Goal: Information Seeking & Learning: Learn about a topic

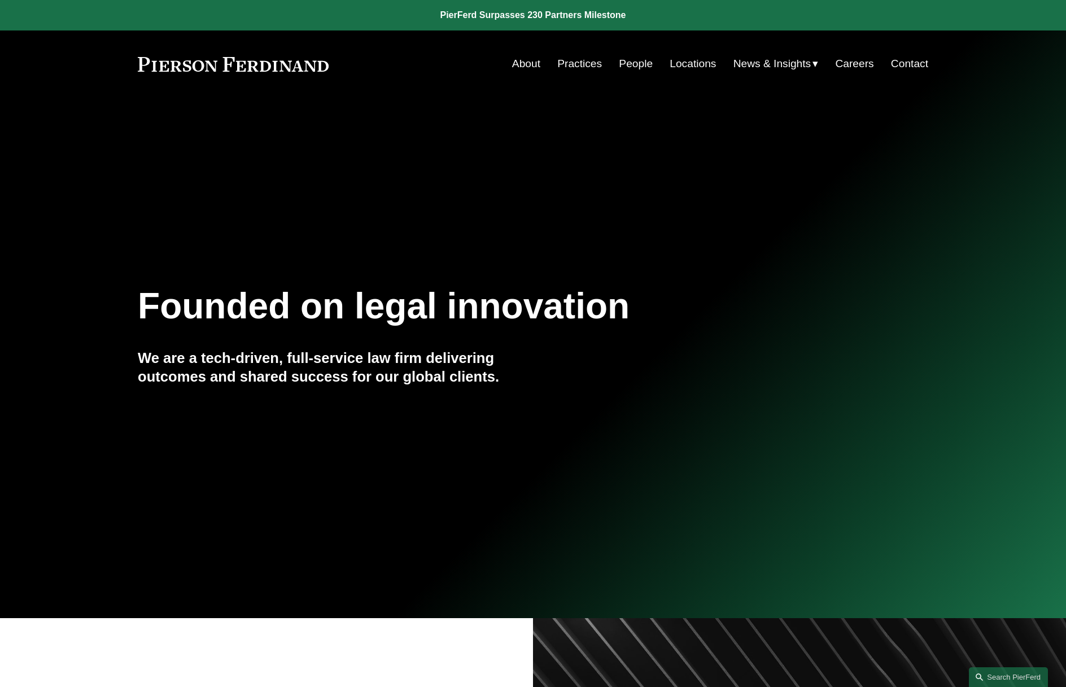
click at [683, 66] on link "Locations" at bounding box center [692, 63] width 46 height 21
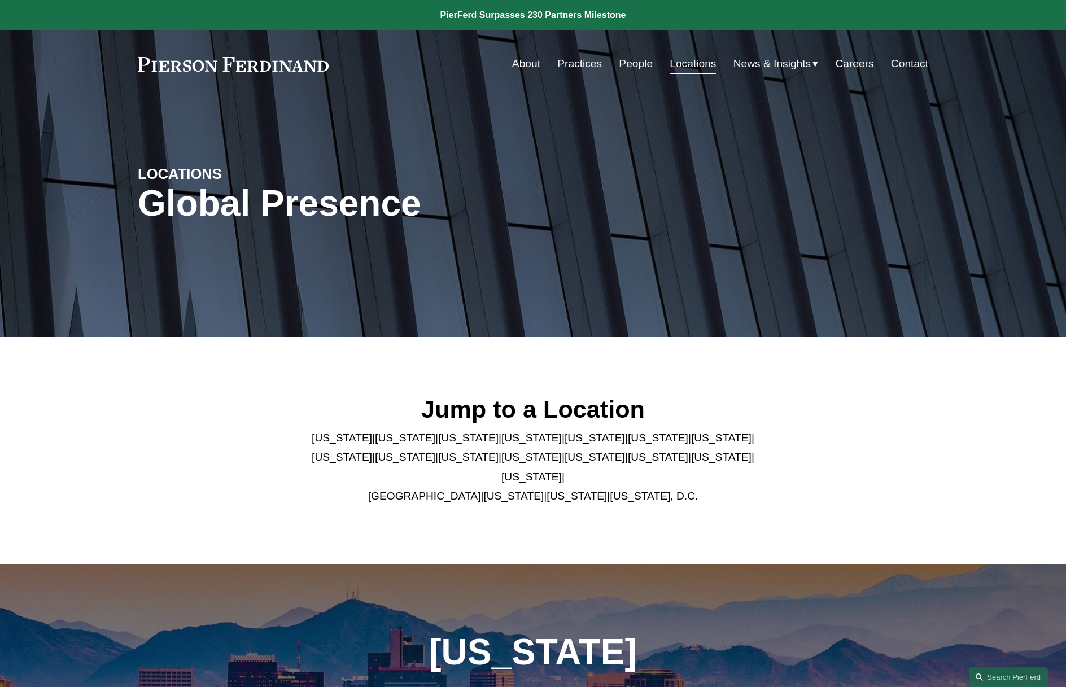
click at [0, 0] on span "News" at bounding box center [0, 0] width 0 height 0
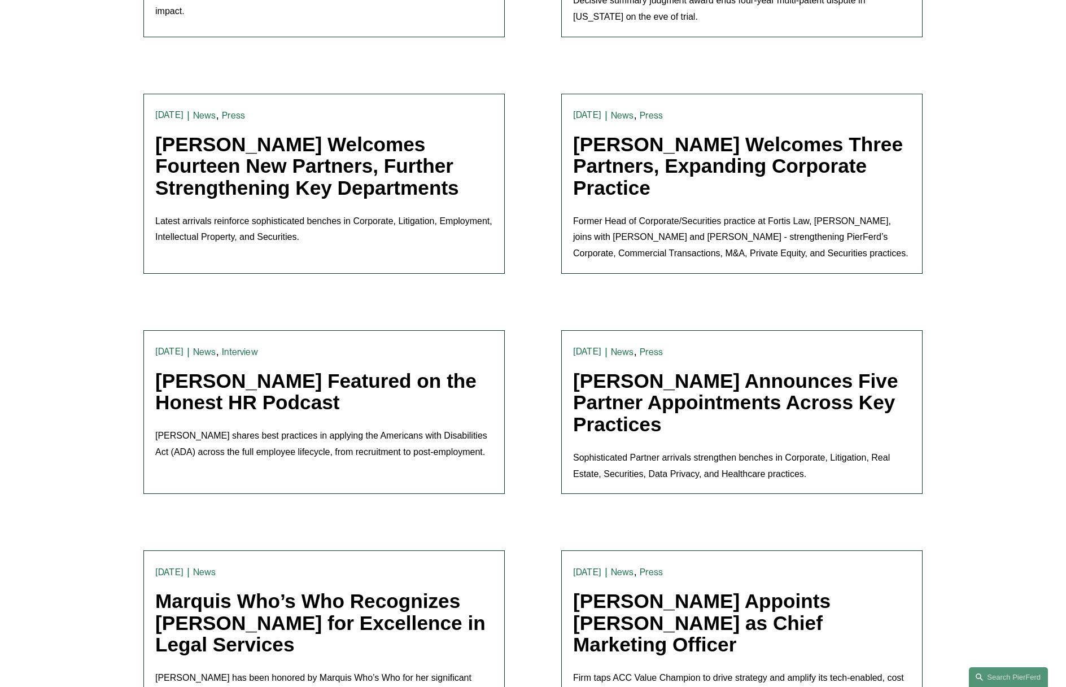
scroll to position [576, 0]
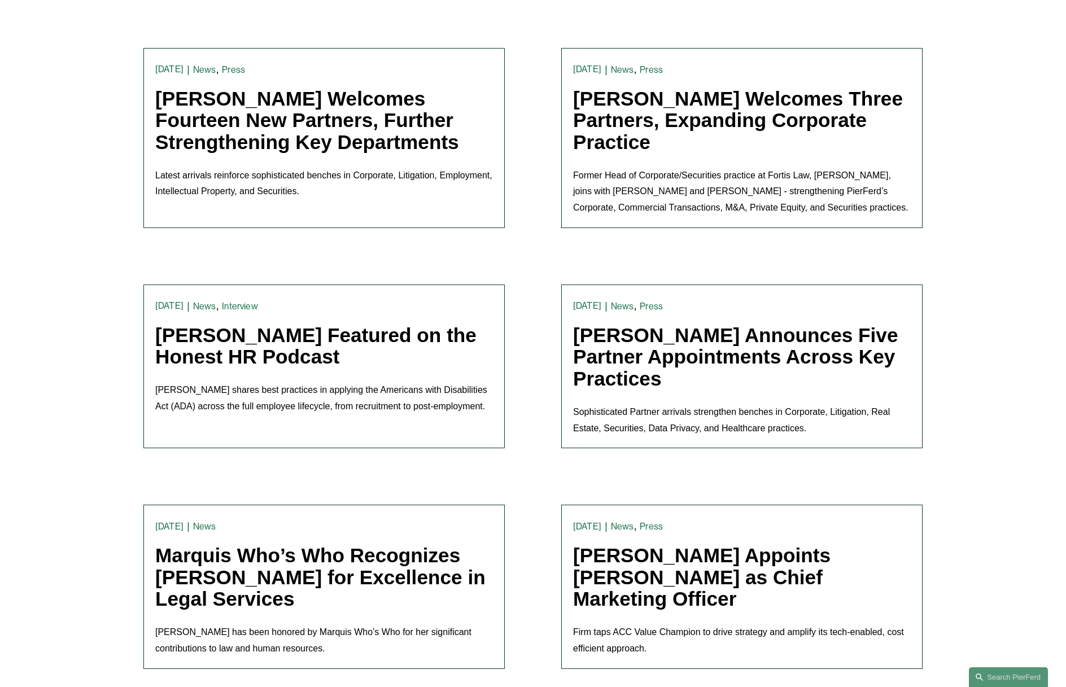
click at [360, 128] on link "[PERSON_NAME] Welcomes Fourteen New Partners, Further Strengthening Key Departm…" at bounding box center [307, 119] width 304 height 65
